Goal: Check status: Check status

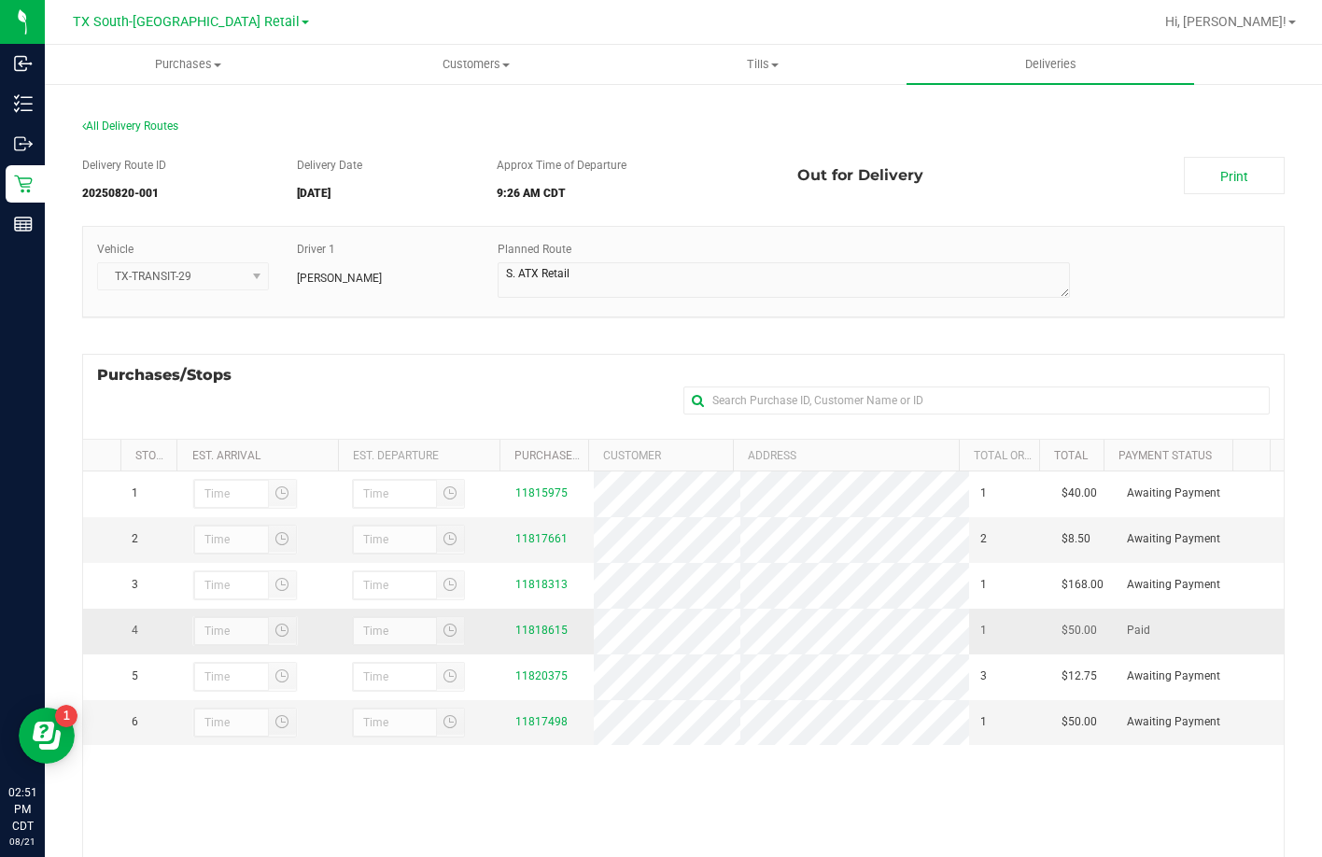
scroll to position [187, 0]
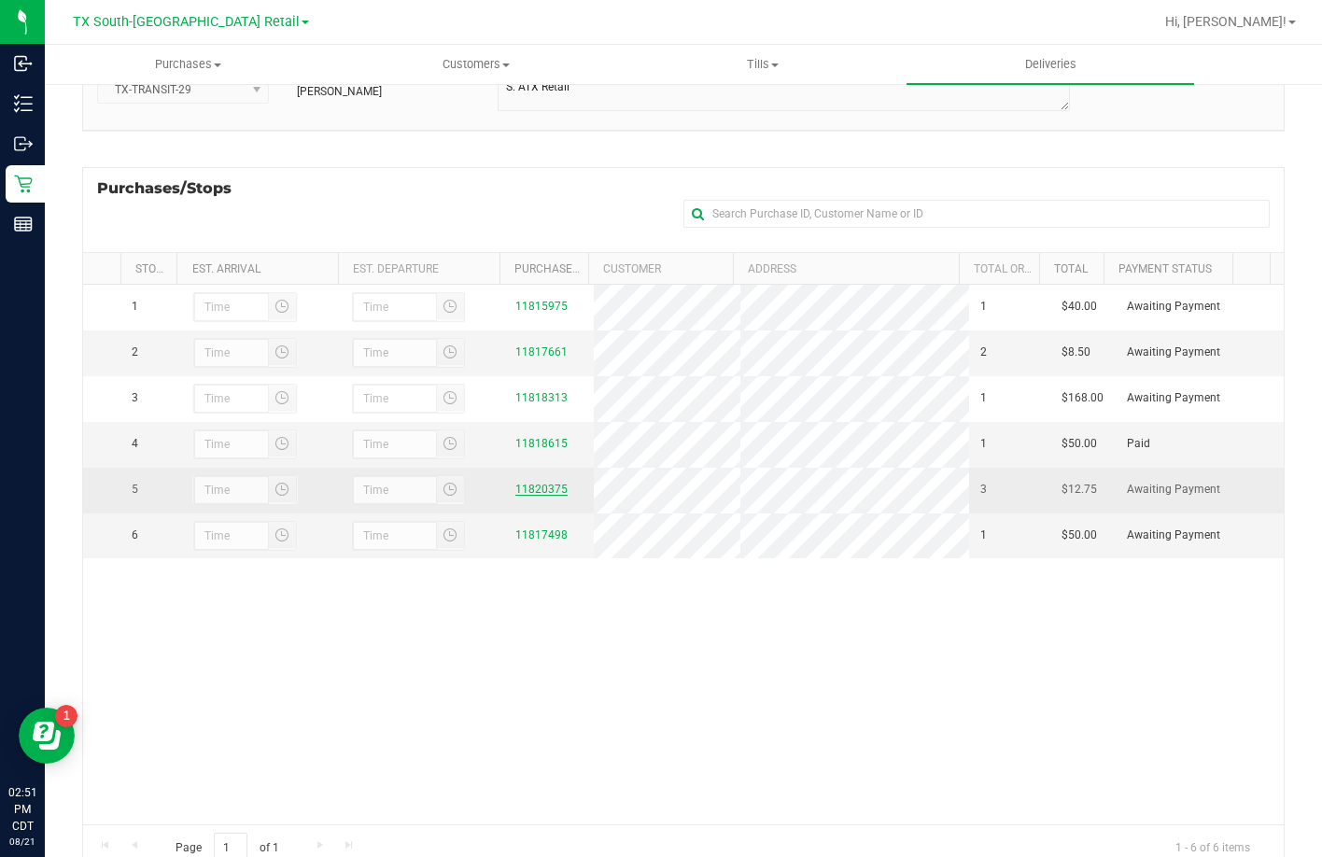
click at [525, 496] on link "11820375" at bounding box center [541, 489] width 52 height 13
